Goal: Navigation & Orientation: Find specific page/section

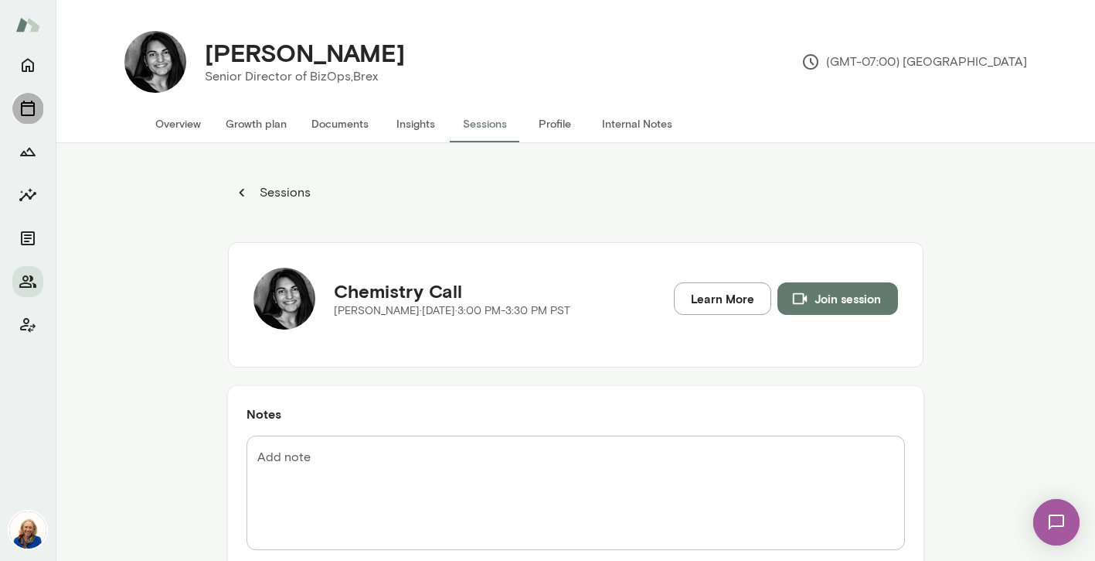
click at [37, 103] on button "Sessions" at bounding box center [27, 108] width 31 height 31
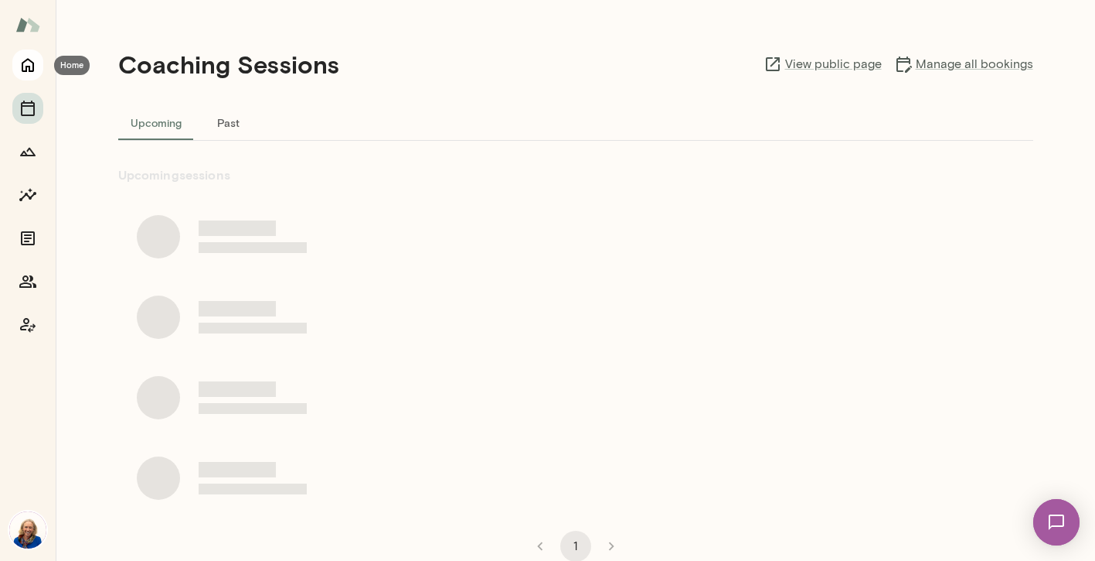
click at [15, 70] on button "Home" at bounding box center [27, 64] width 31 height 31
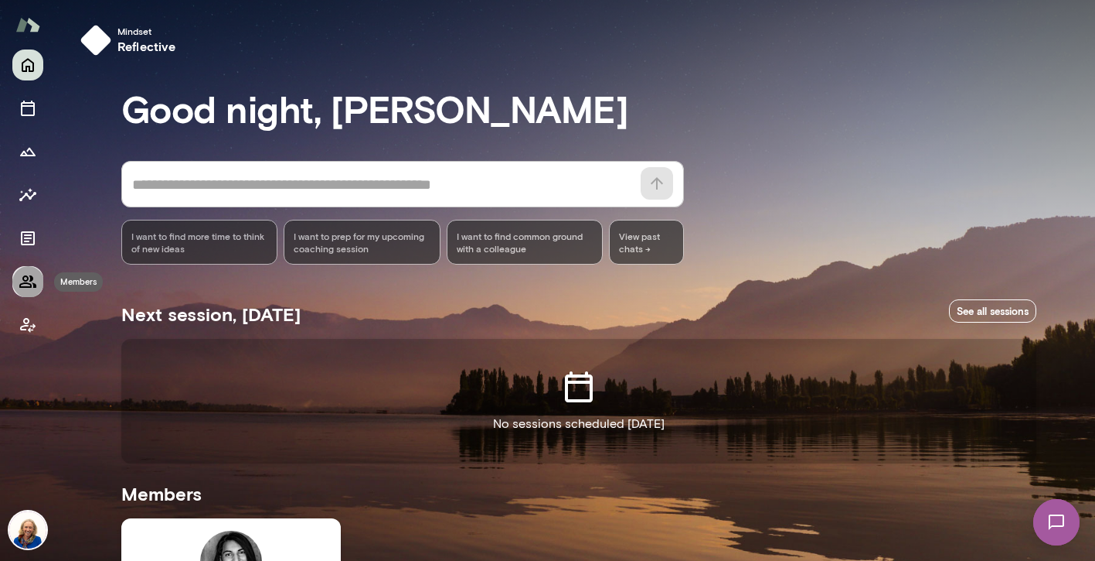
click at [29, 280] on icon "Members" at bounding box center [28, 281] width 19 height 19
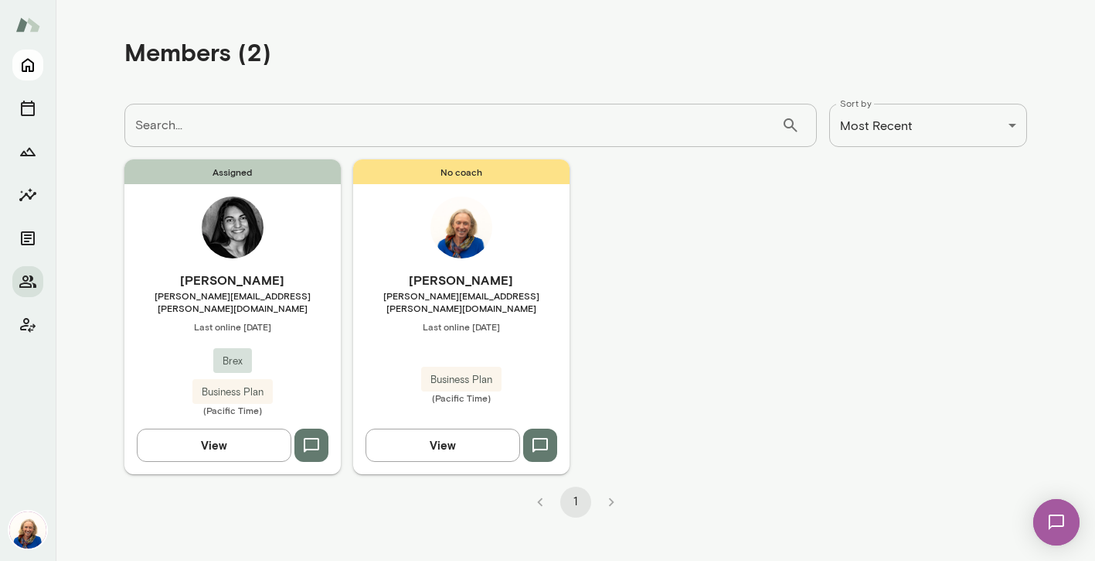
click at [28, 73] on icon "Home" at bounding box center [28, 65] width 19 height 19
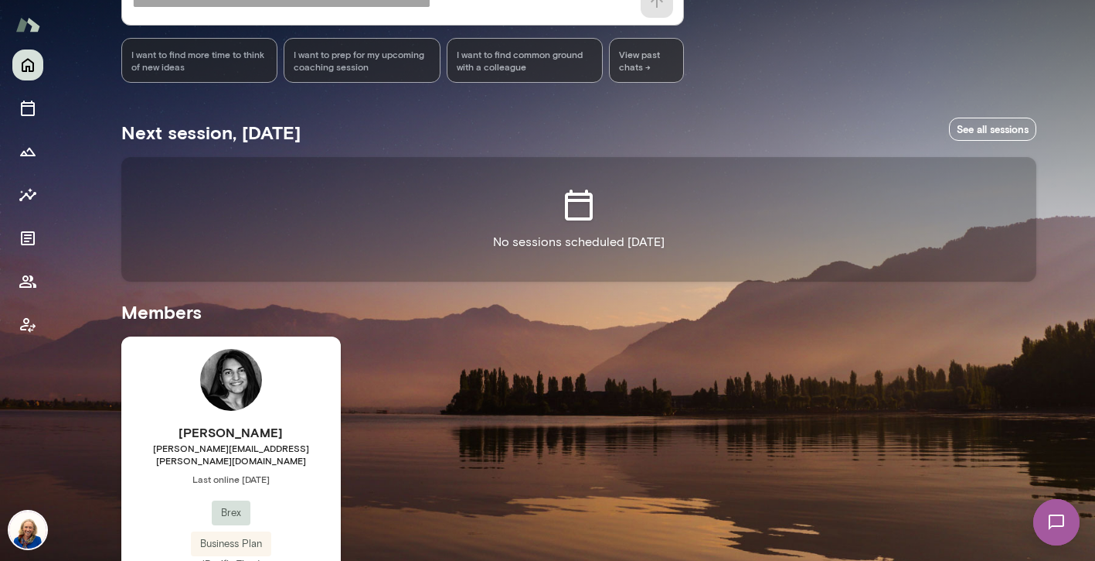
scroll to position [193, 0]
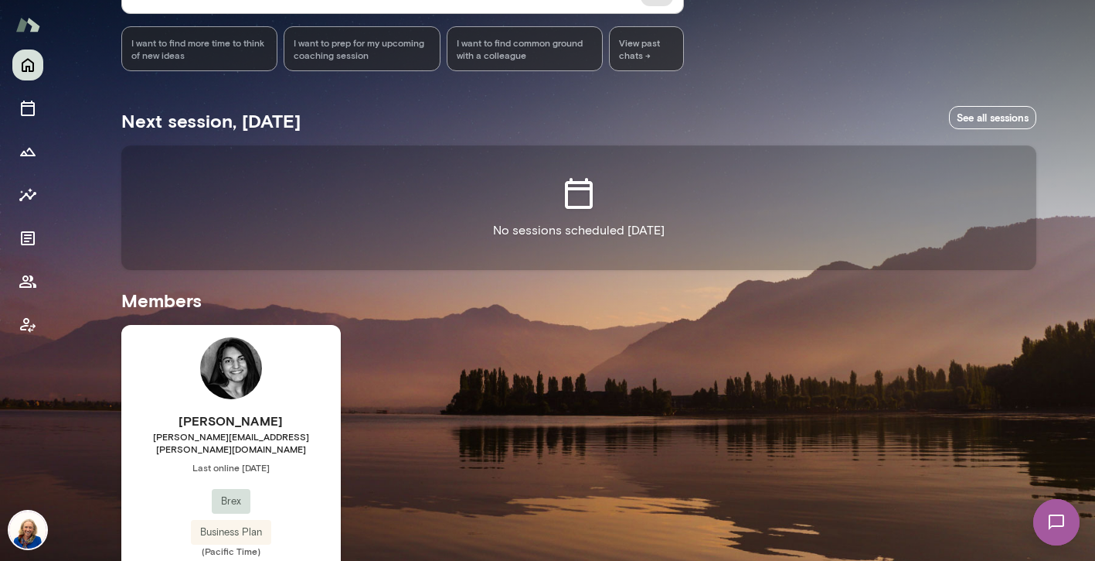
click at [1058, 516] on img at bounding box center [1056, 521] width 63 height 63
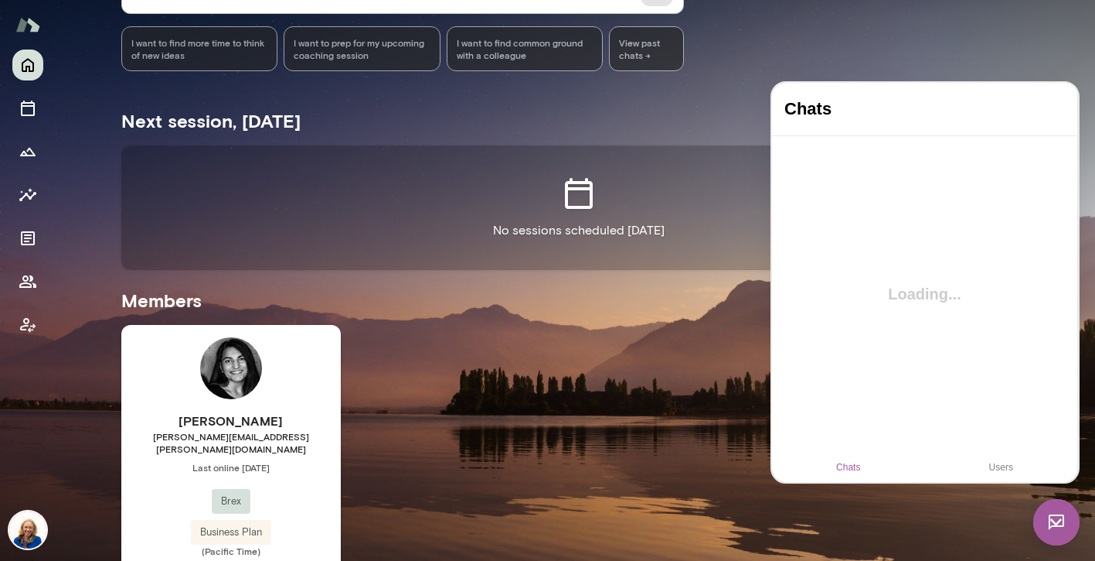
scroll to position [0, 0]
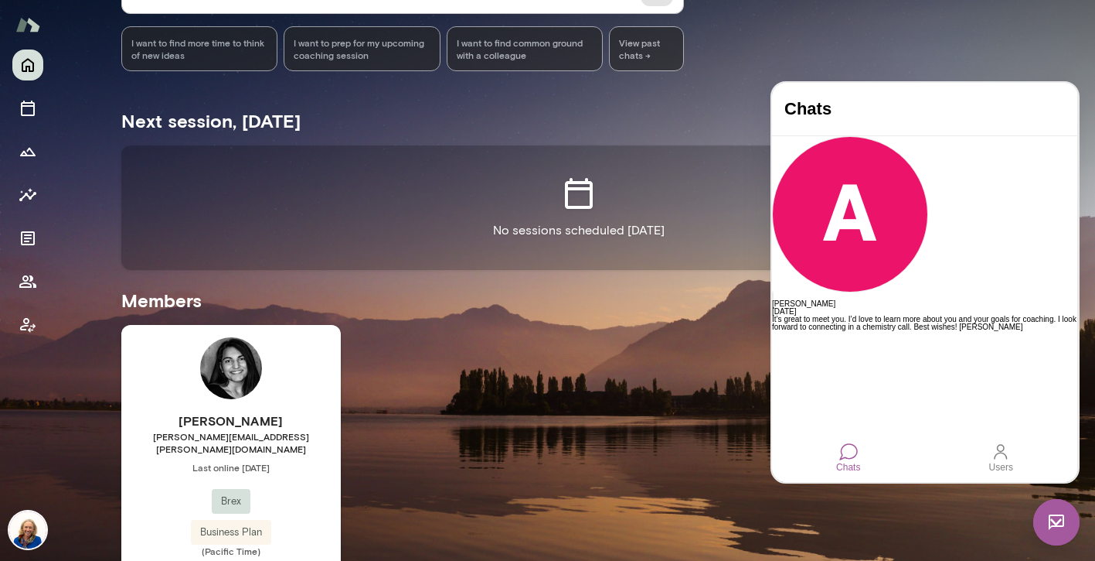
click at [707, 319] on div "Next session, [DATE] See all sessions No sessions scheduled [DATE] Members [PER…" at bounding box center [578, 352] width 915 height 524
click at [1013, 457] on div "Users" at bounding box center [1001, 457] width 36 height 42
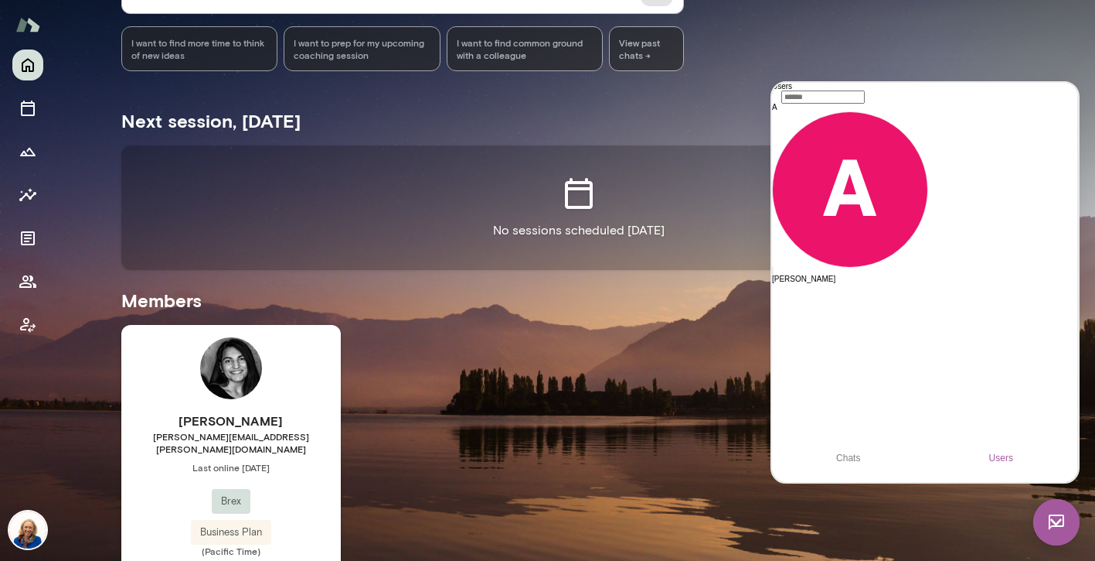
click at [476, 319] on div "Next session, [DATE] See all sessions No sessions scheduled [DATE] Members [PER…" at bounding box center [578, 352] width 915 height 524
click at [31, 237] on icon "Documents" at bounding box center [28, 238] width 19 height 19
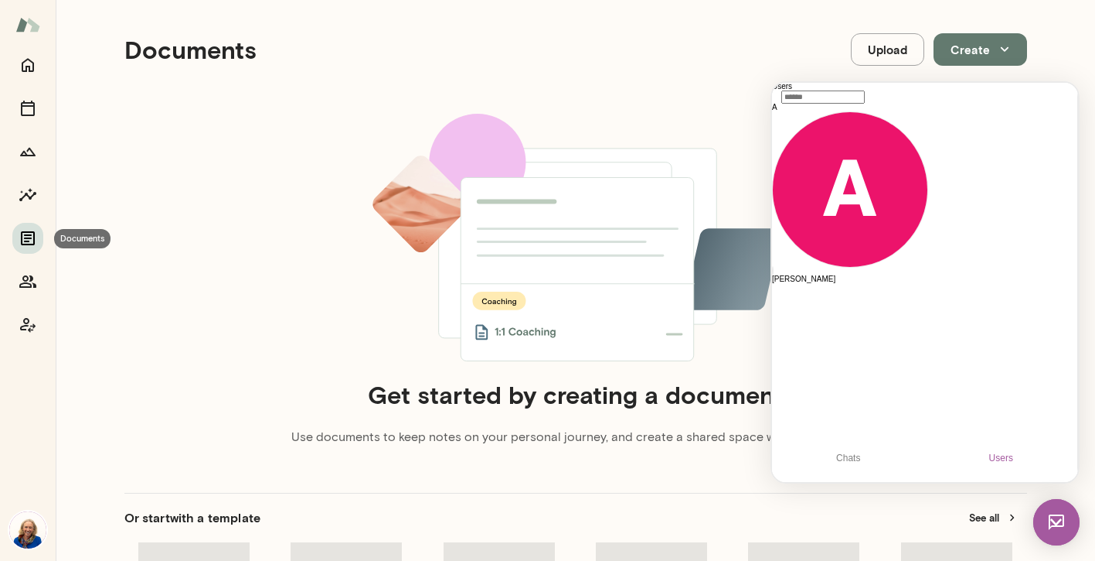
scroll to position [12, 0]
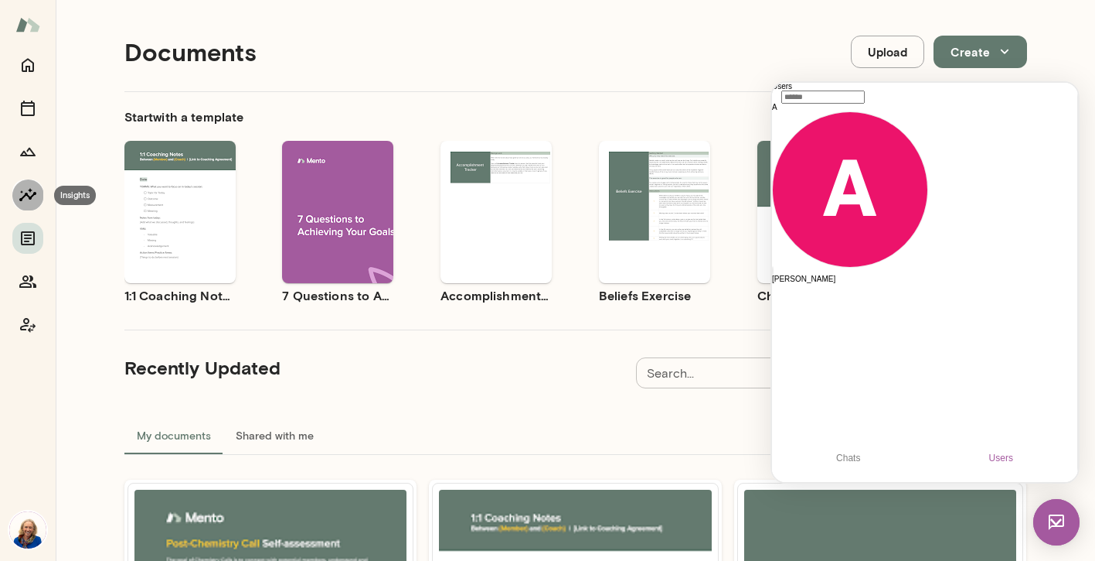
click at [16, 189] on button "Insights" at bounding box center [27, 194] width 31 height 31
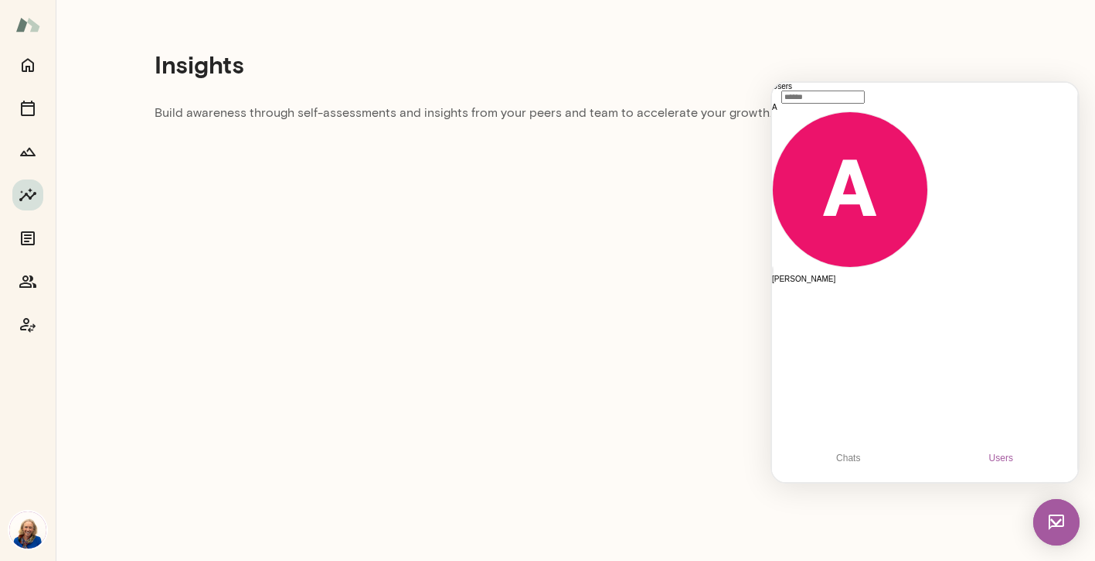
click at [18, 166] on div at bounding box center [27, 194] width 31 height 291
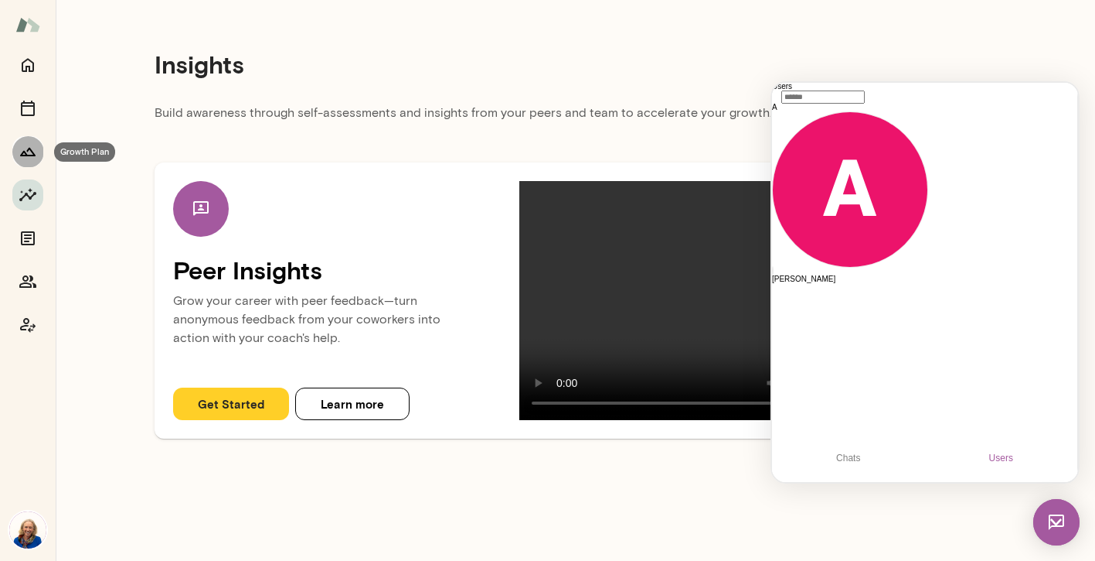
click at [19, 158] on icon "Growth Plan" at bounding box center [28, 151] width 19 height 19
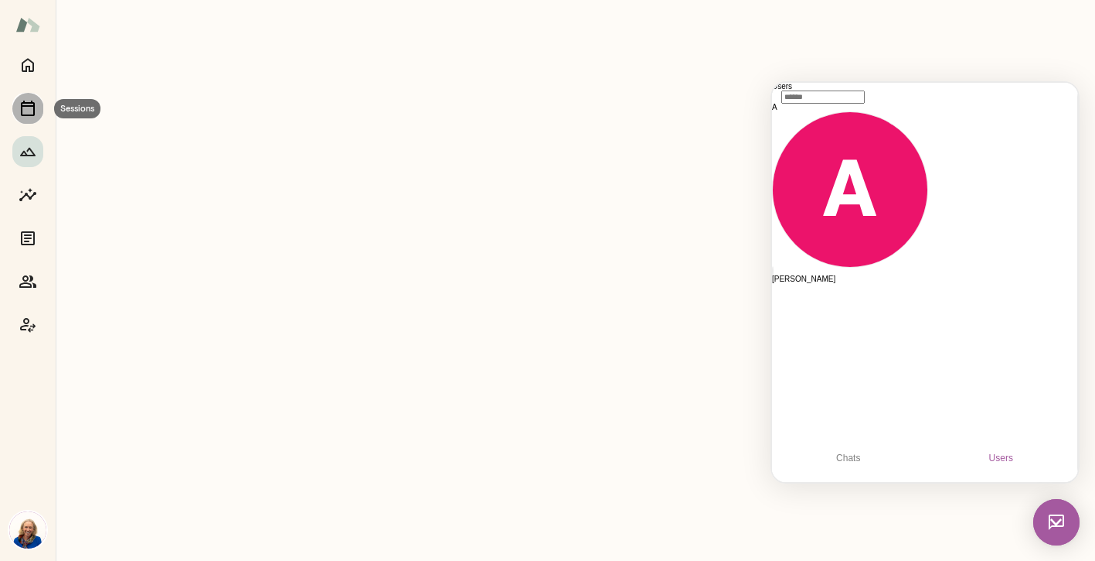
click at [26, 110] on icon "Sessions" at bounding box center [28, 108] width 19 height 19
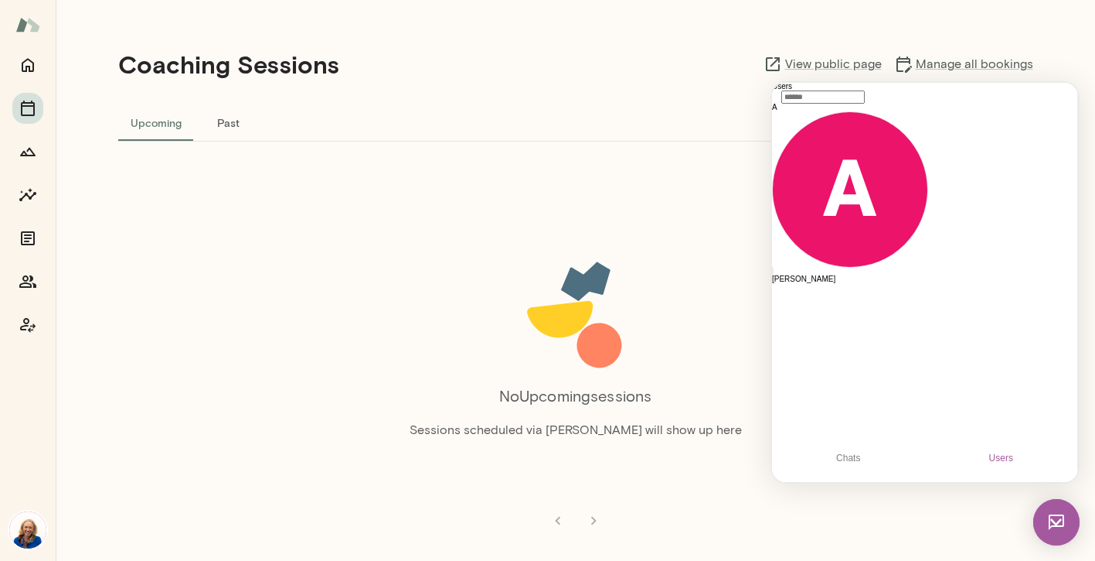
click at [230, 128] on button "Past" at bounding box center [229, 122] width 70 height 37
